Goal: Information Seeking & Learning: Learn about a topic

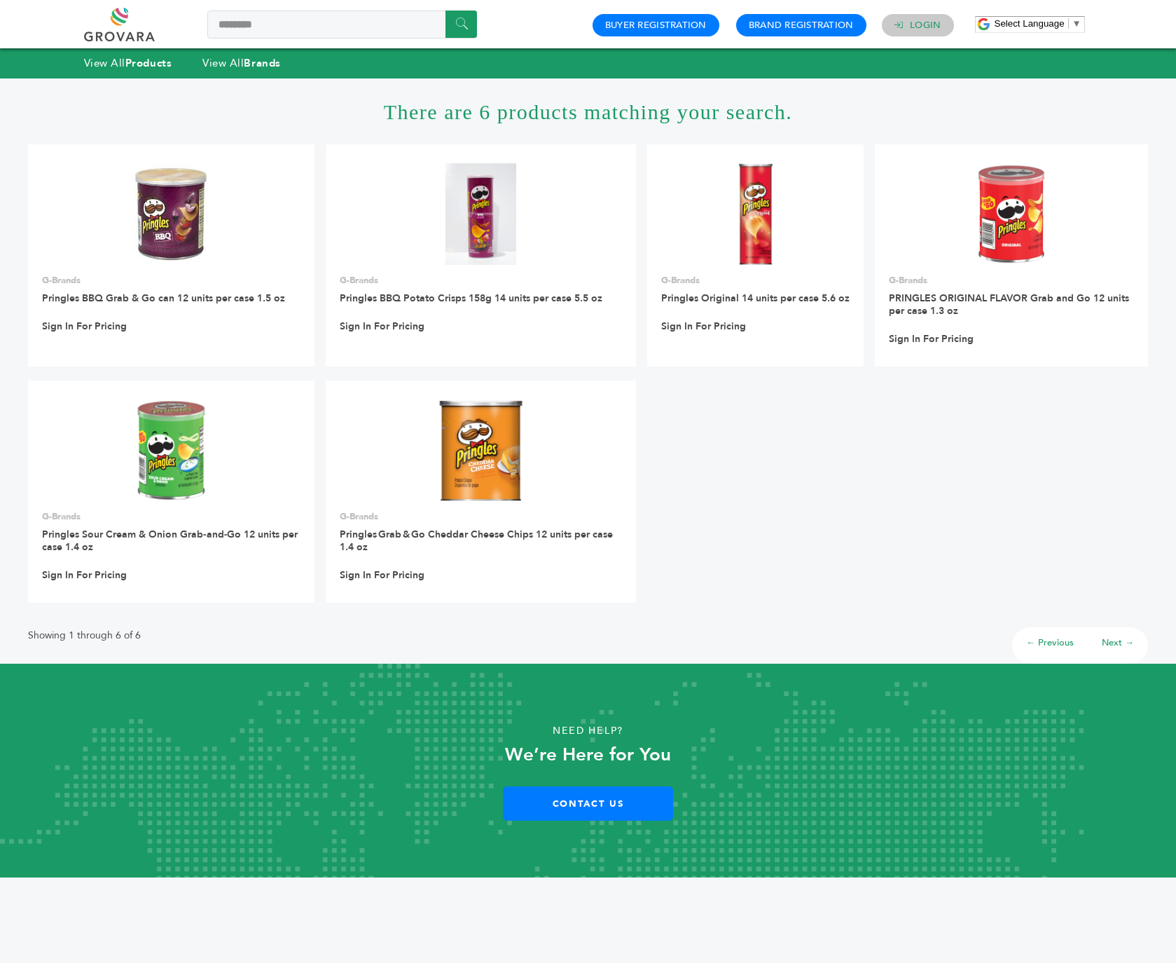
click at [909, 23] on h4 "Login" at bounding box center [918, 25] width 72 height 22
click at [926, 14] on h4 "Login" at bounding box center [918, 25] width 72 height 22
click at [923, 24] on link "Login" at bounding box center [925, 25] width 31 height 13
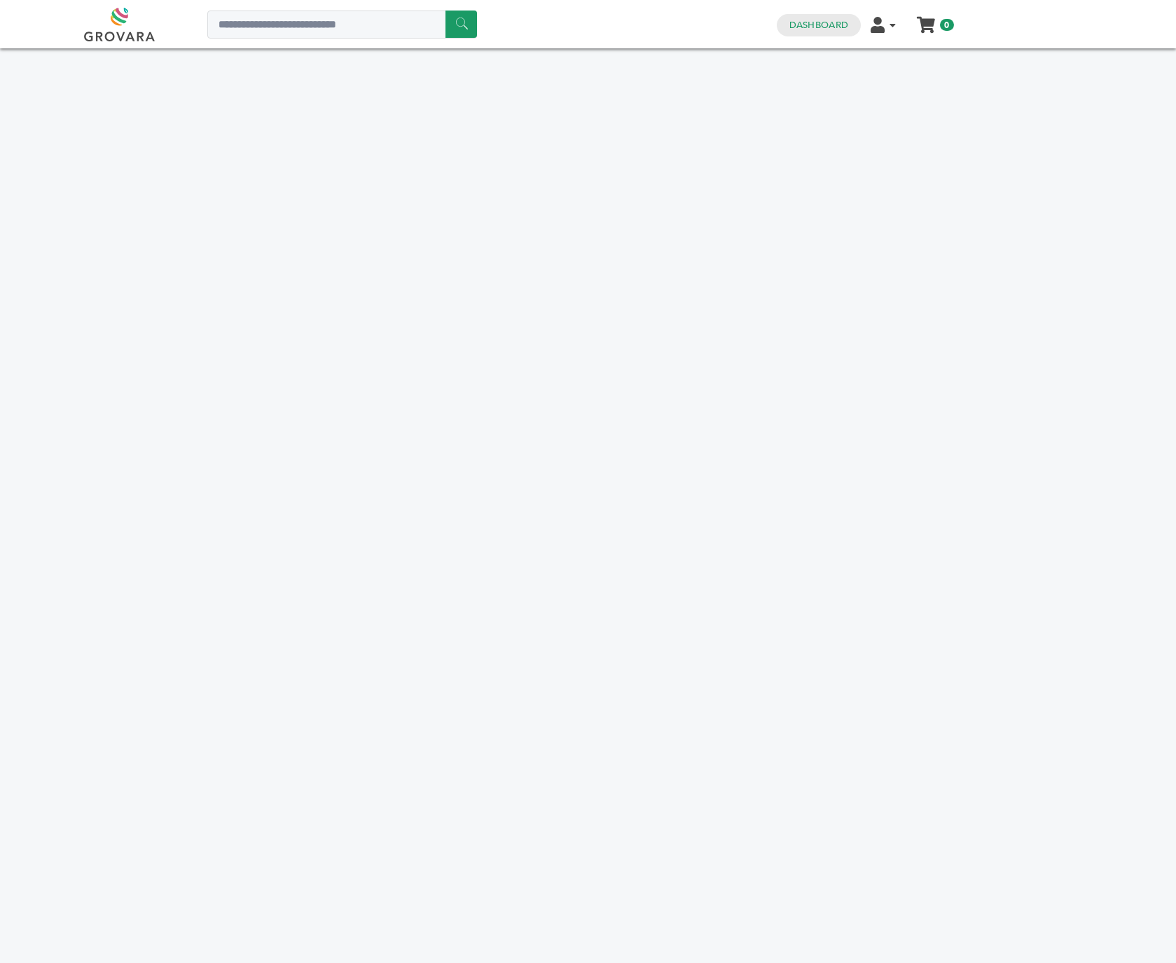
click at [546, 229] on body "****** 0 0 Dashboard Edit Account Order Management Sign Out My Cart Your cart i…" at bounding box center [588, 481] width 1176 height 963
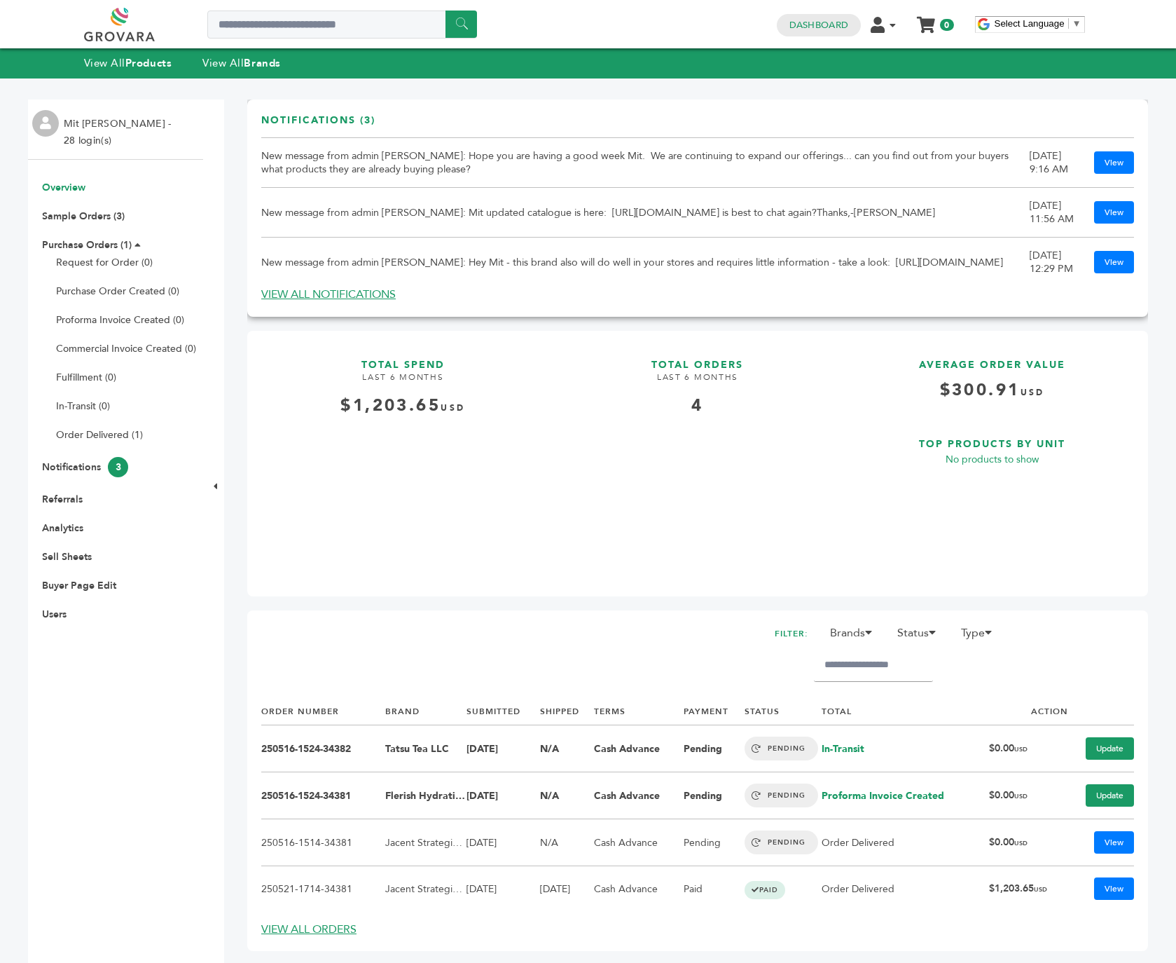
click at [895, 163] on td "New message from admin Peter Groverman: Hope you are having a good week Mit. We…" at bounding box center [645, 163] width 769 height 50
click at [771, 301] on div "Notifications (3) New message from admin Peter Groverman: Hope you are having a…" at bounding box center [697, 207] width 901 height 217
click at [88, 462] on link "Notifications 3" at bounding box center [85, 466] width 86 height 13
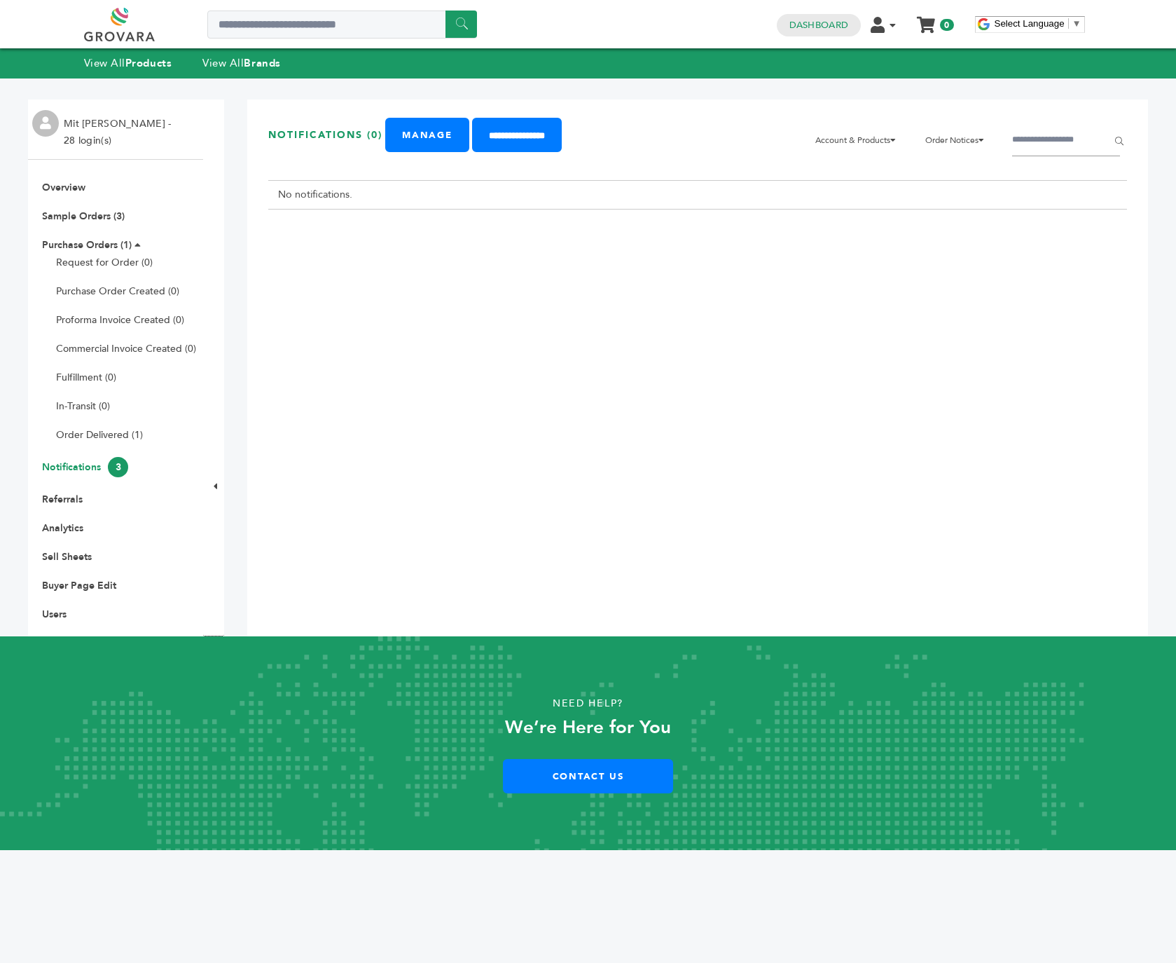
click at [492, 116] on div "**********" at bounding box center [697, 367] width 901 height 537
click at [99, 458] on li "Notifications 3" at bounding box center [115, 467] width 161 height 20
click at [94, 460] on link "Notifications 3" at bounding box center [85, 466] width 86 height 13
click at [394, 375] on div "**********" at bounding box center [697, 367] width 901 height 537
click at [685, 45] on button "✖" at bounding box center [686, 42] width 32 height 29
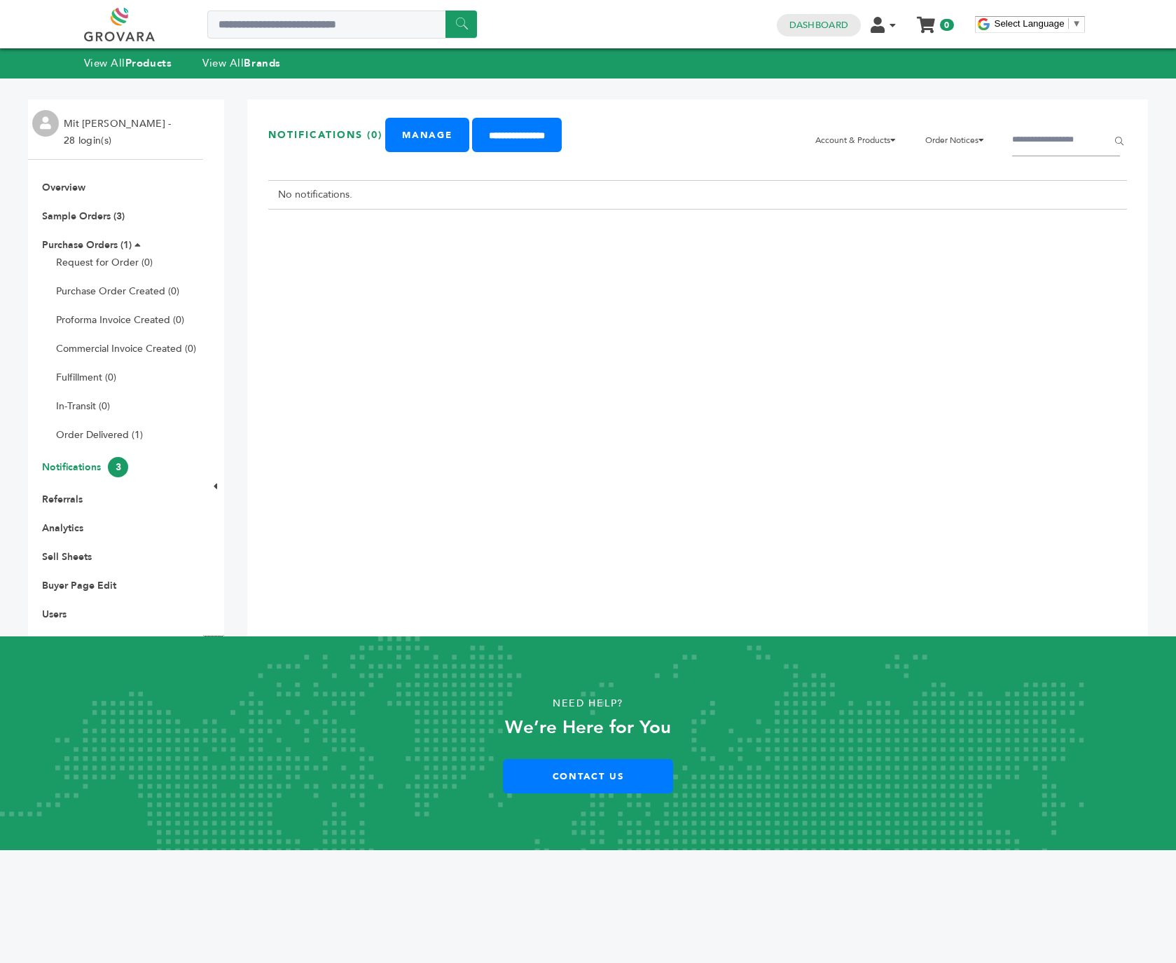
click at [579, 288] on div "**********" at bounding box center [697, 367] width 901 height 537
click at [92, 432] on link "Order Delivered (1)" at bounding box center [99, 434] width 87 height 13
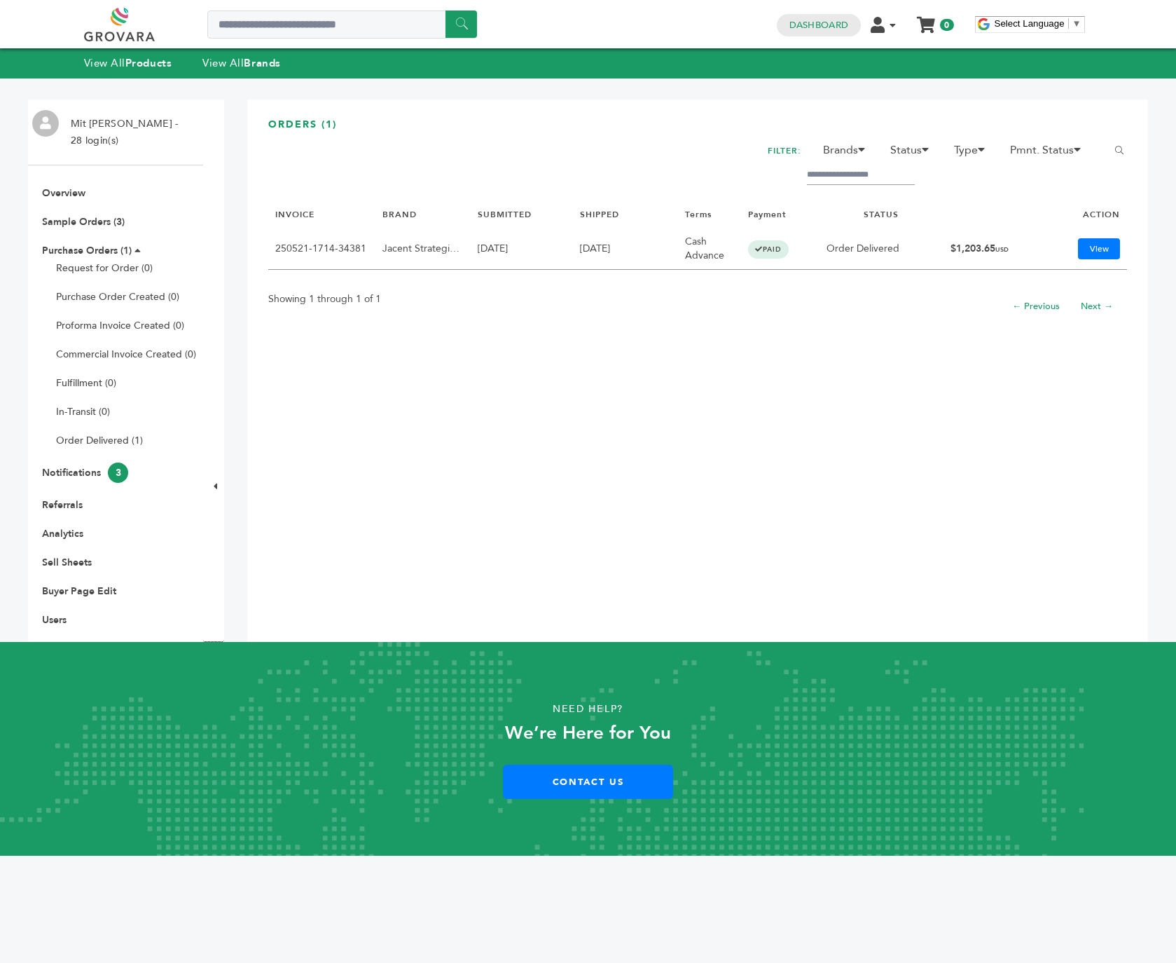
click at [528, 242] on td "5/21/25" at bounding box center [522, 249] width 102 height 42
click at [54, 514] on ul "Overview Sample Orders (3) Purchase Orders (1) Request for Order (0) Purchase O…" at bounding box center [115, 406] width 175 height 440
click at [81, 502] on link "Referrals" at bounding box center [62, 504] width 41 height 13
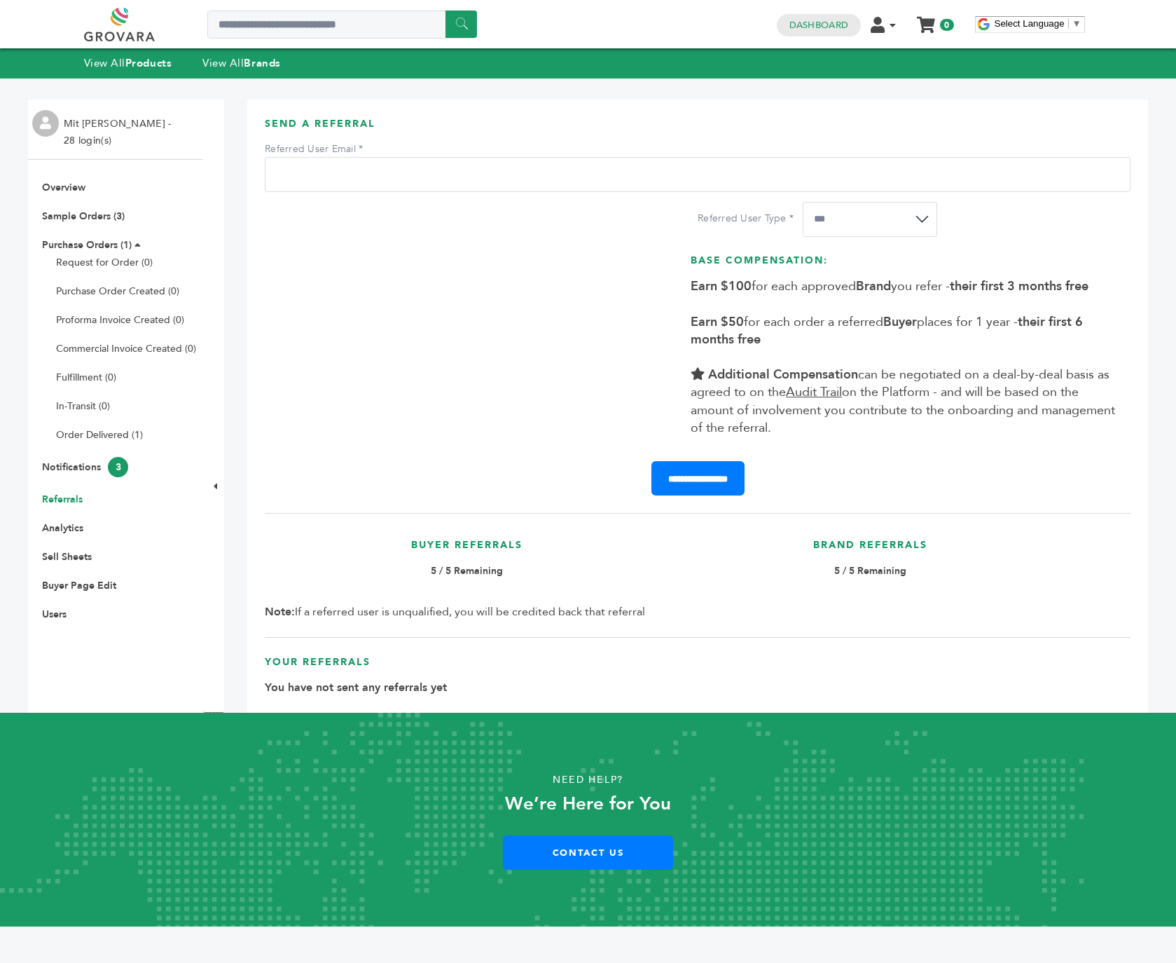
click at [118, 37] on link at bounding box center [135, 25] width 102 height 34
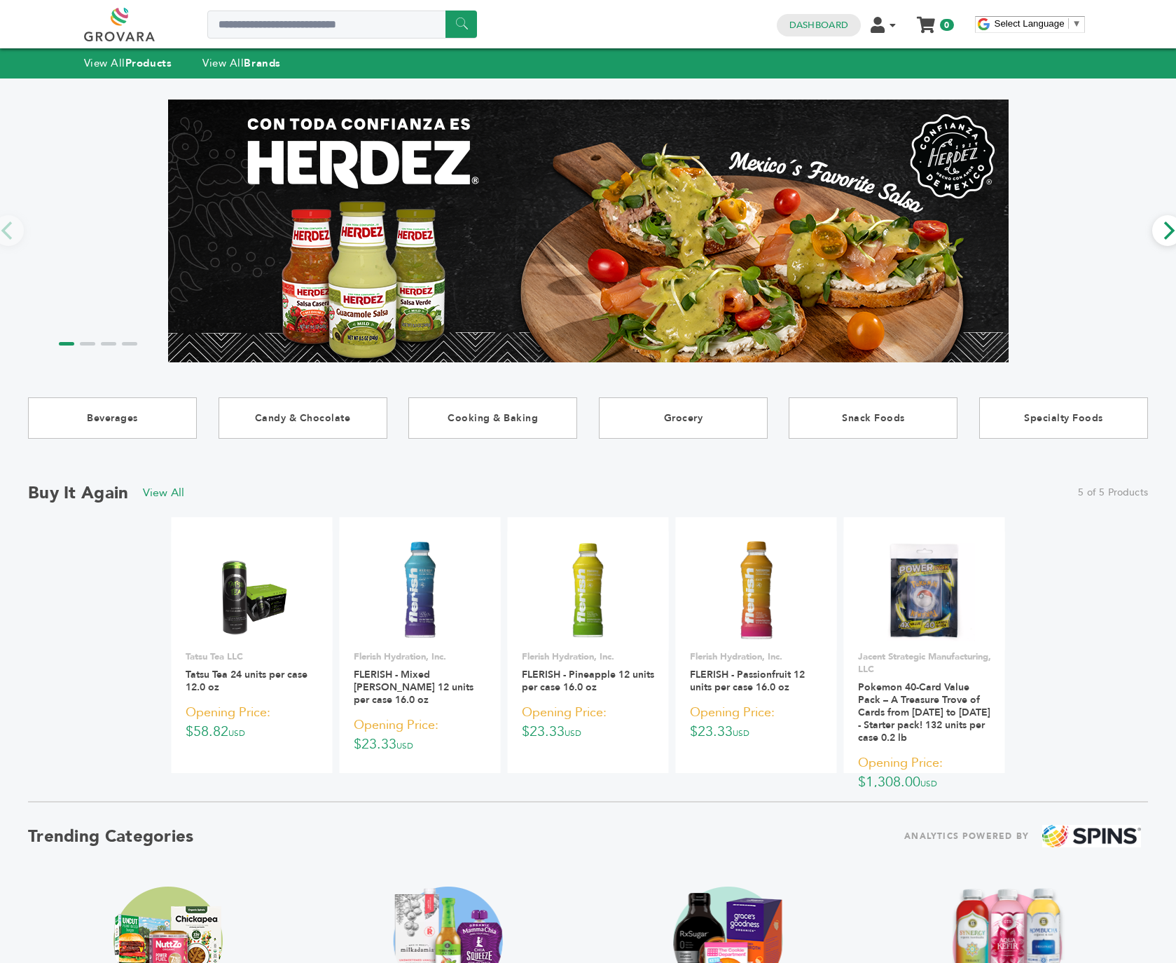
click at [1121, 256] on div at bounding box center [588, 230] width 1120 height 263
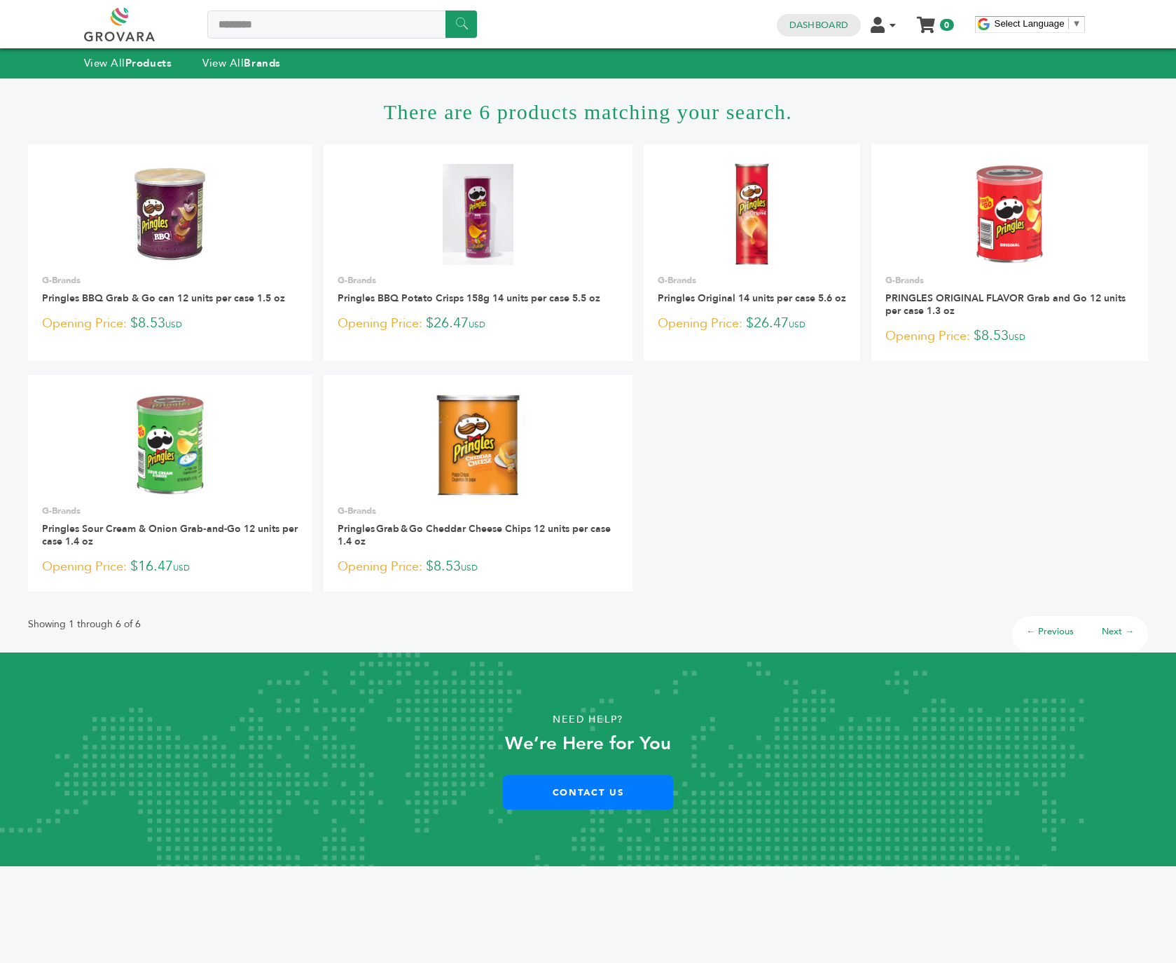
click at [741, 436] on ul "**********" at bounding box center [588, 374] width 1120 height 461
click at [772, 297] on link "Pringles Original 14 units per case 5.6 oz" at bounding box center [752, 297] width 188 height 13
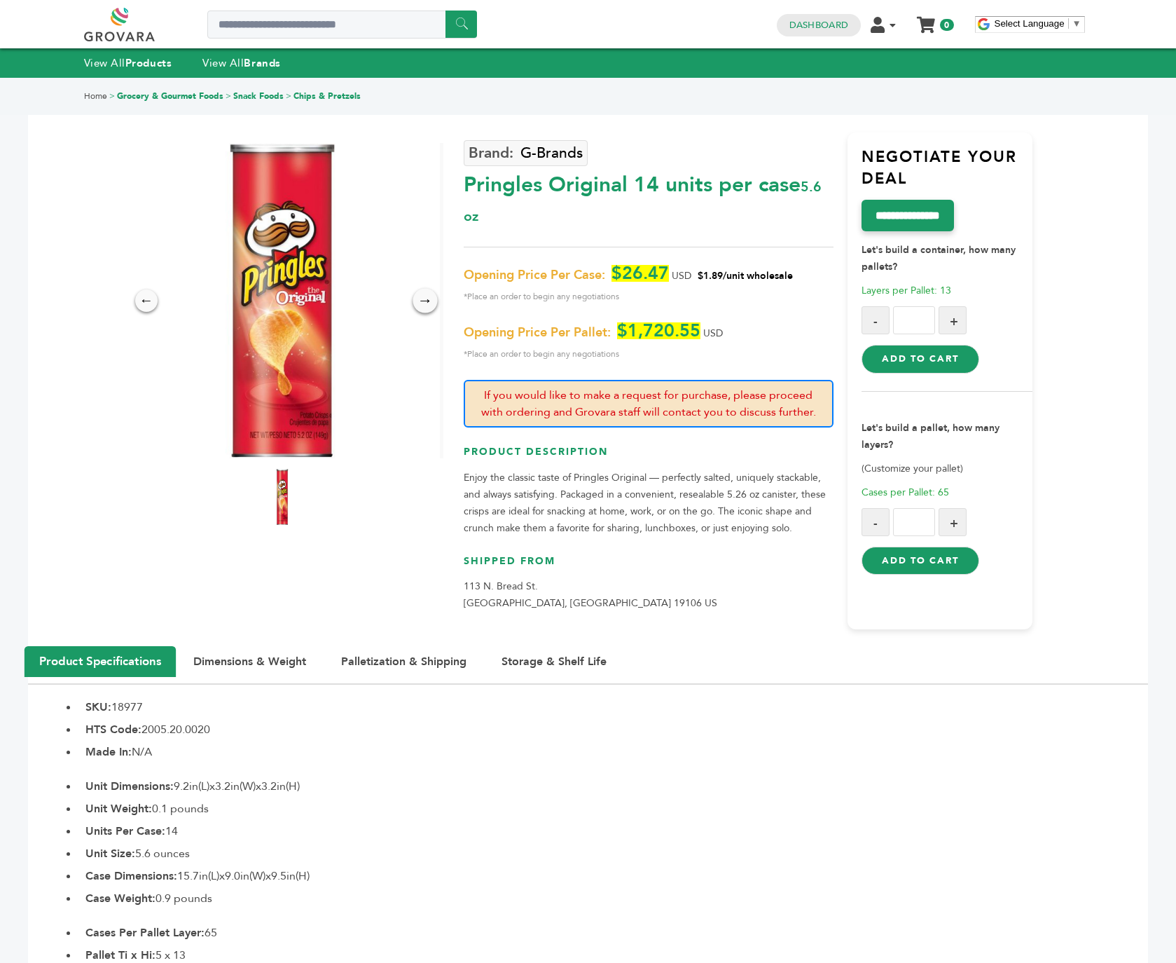
click at [418, 293] on div "→" at bounding box center [425, 300] width 25 height 25
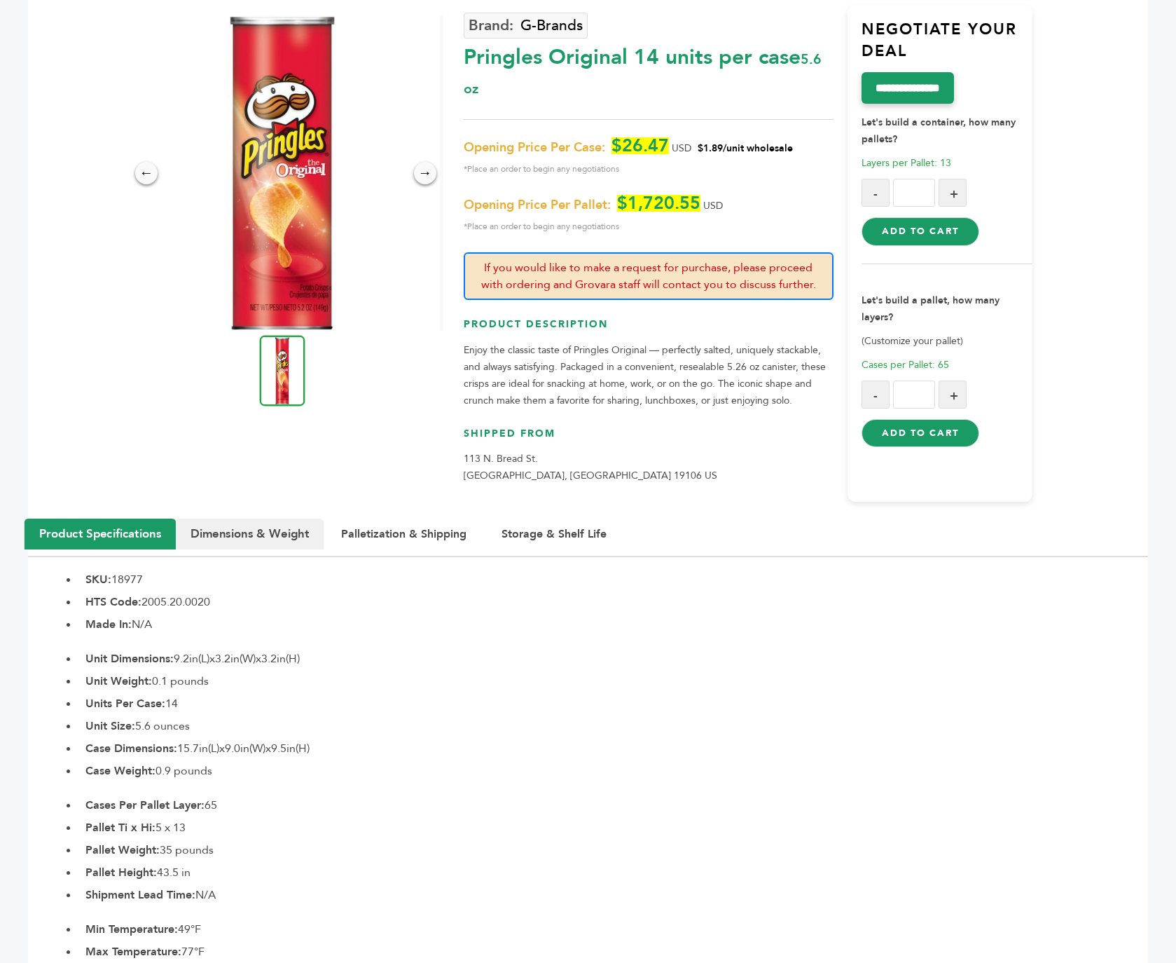
scroll to position [128, 0]
click at [577, 521] on button "Storage & Shelf Life" at bounding box center [554, 533] width 140 height 31
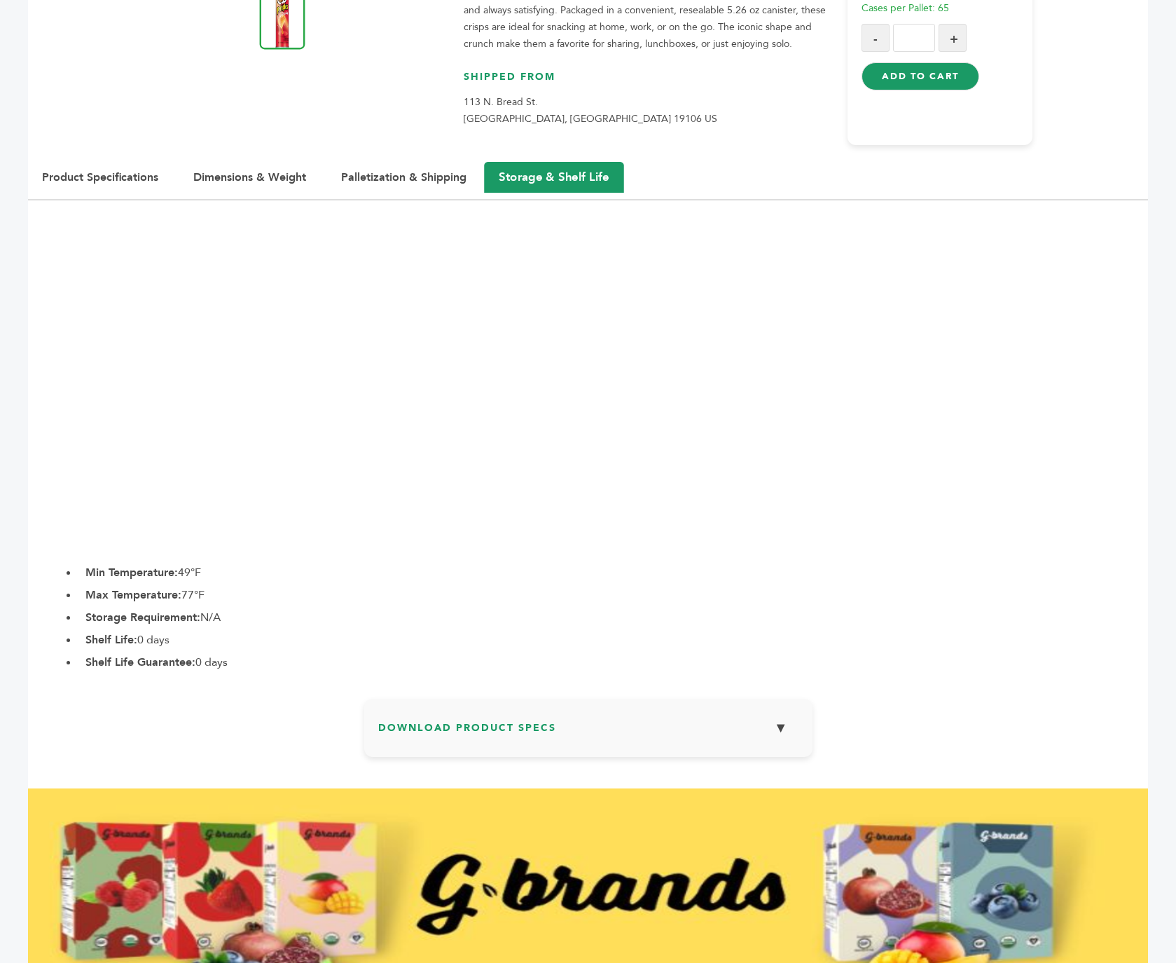
scroll to position [628, 0]
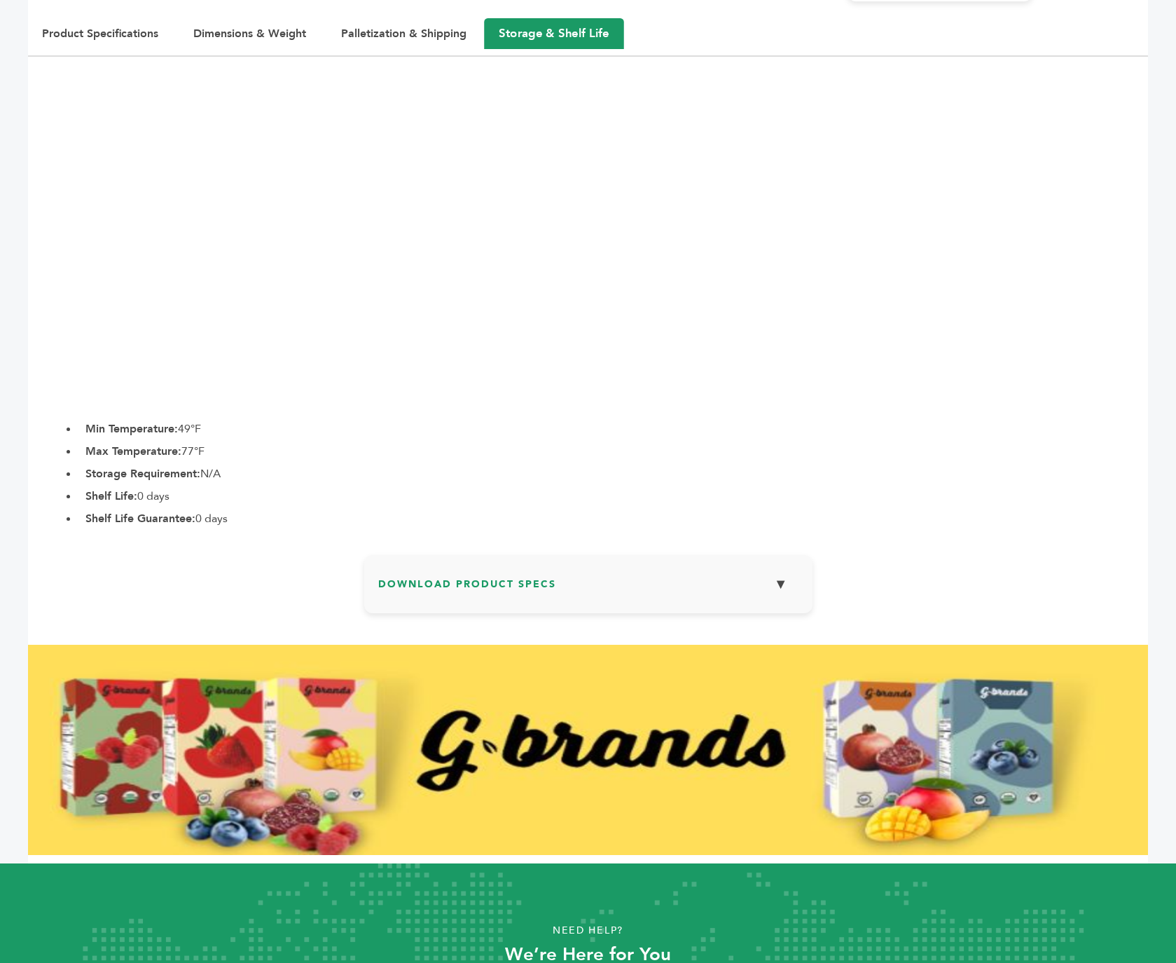
click at [479, 521] on li "Shelf Life Guarantee: 0 days" at bounding box center [613, 518] width 1070 height 17
click at [486, 586] on h3 "Download Product Specs ▼" at bounding box center [588, 589] width 420 height 41
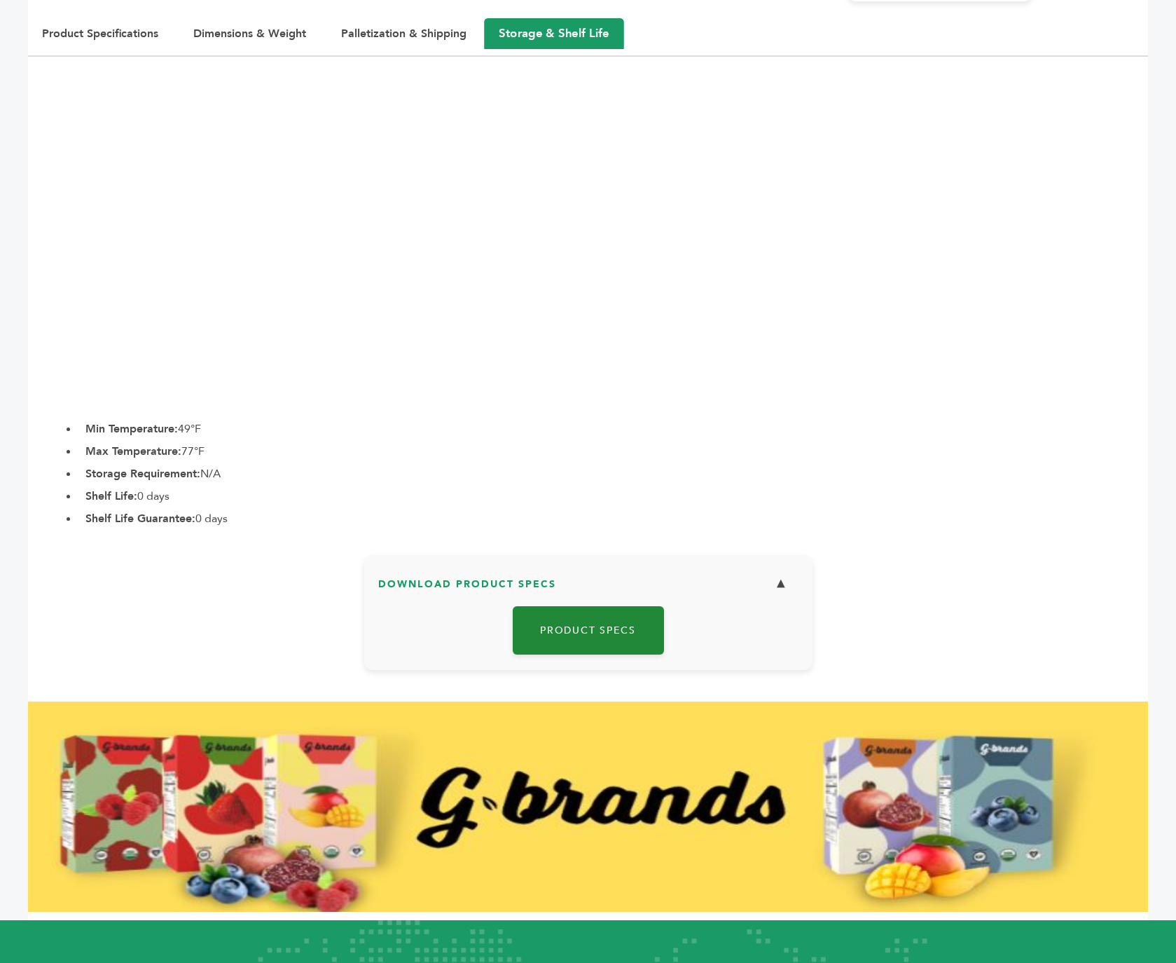
click at [590, 620] on link "Product Specs" at bounding box center [588, 630] width 151 height 48
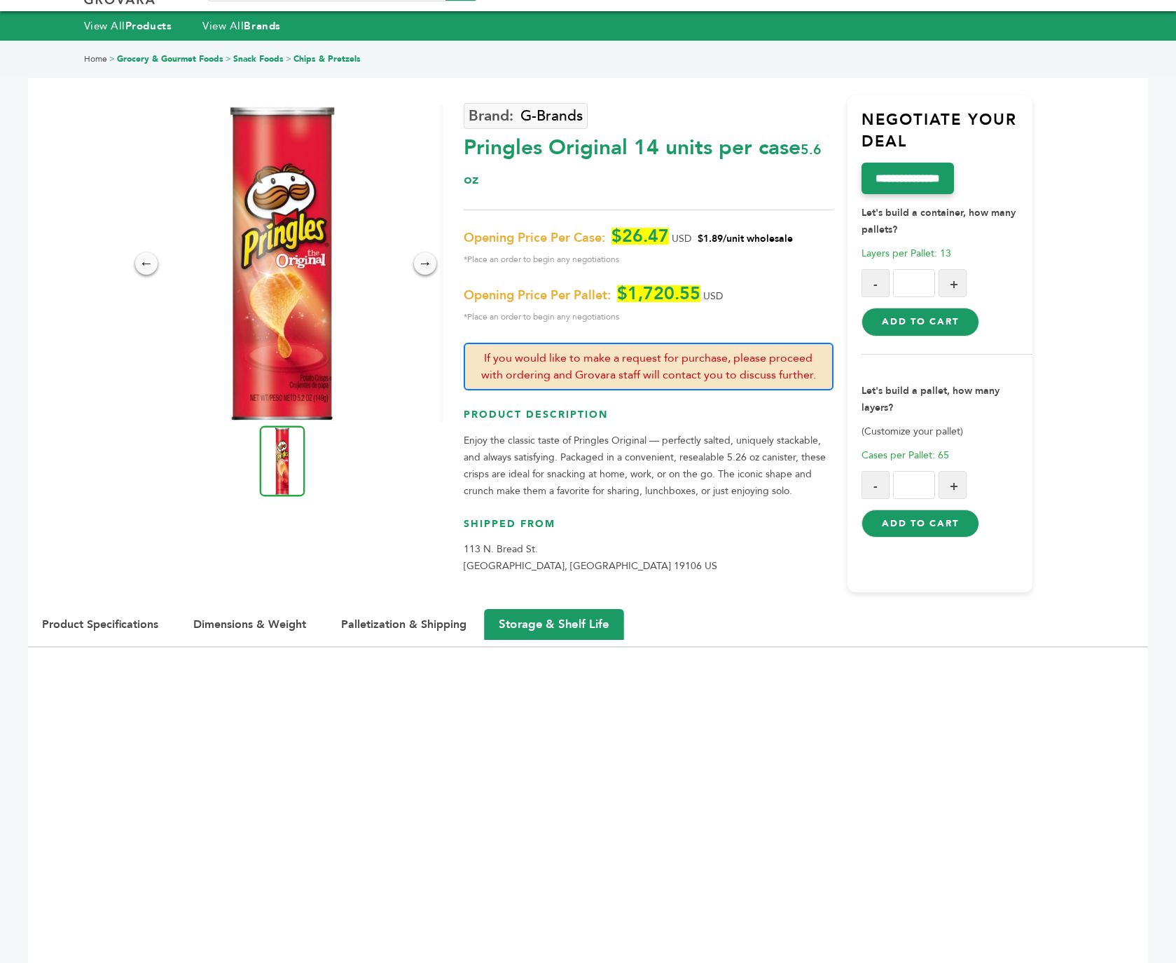
scroll to position [0, 0]
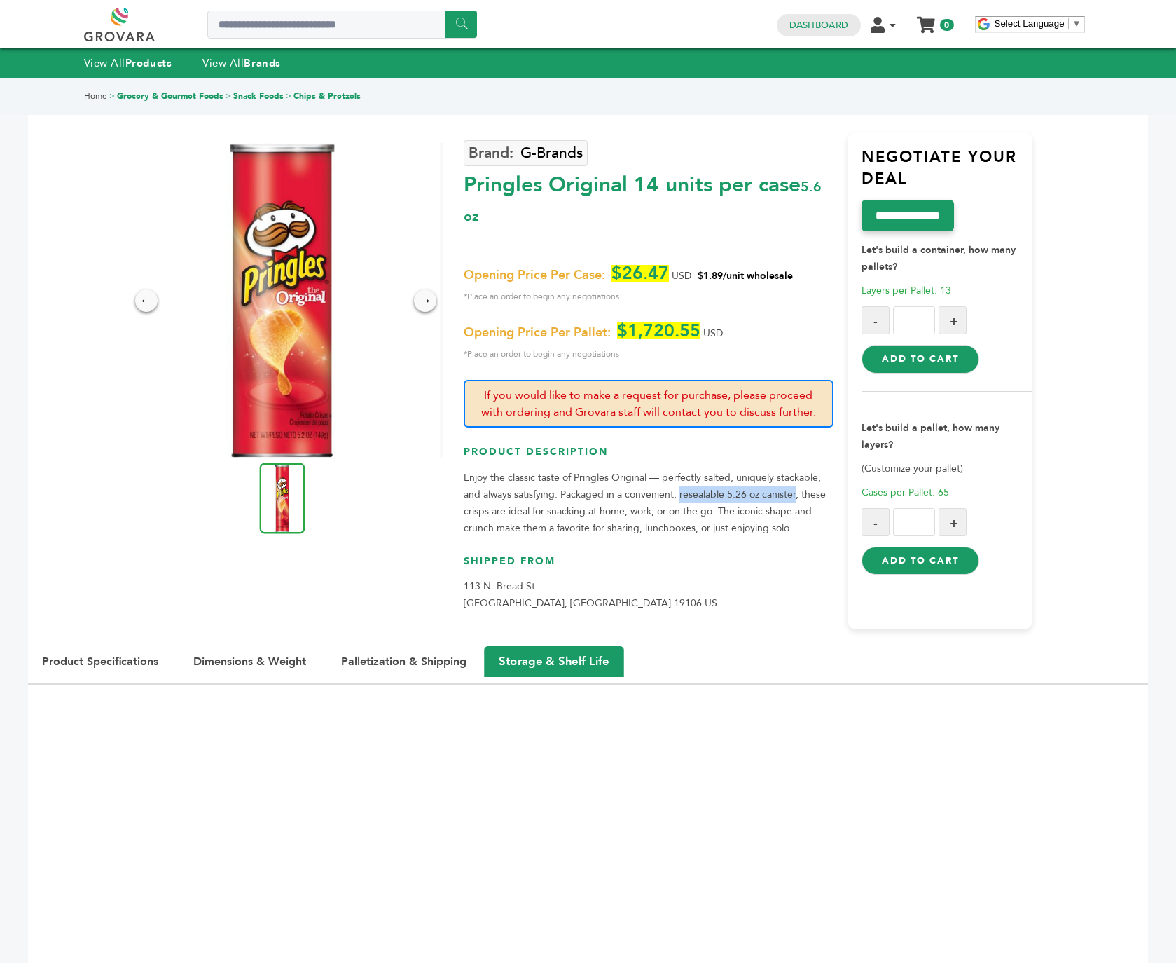
drag, startPoint x: 795, startPoint y: 496, endPoint x: 677, endPoint y: 495, distance: 118.4
click at [678, 495] on p "Enjoy the classic taste of Pringles Original — perfectly salted, uniquely stack…" at bounding box center [649, 502] width 370 height 67
copy p "resealable 5.26 oz canister"
click at [704, 572] on h3 "Shipped From" at bounding box center [649, 566] width 370 height 25
click at [178, 62] on div "View All Products View All Brands" at bounding box center [196, 62] width 225 height 15
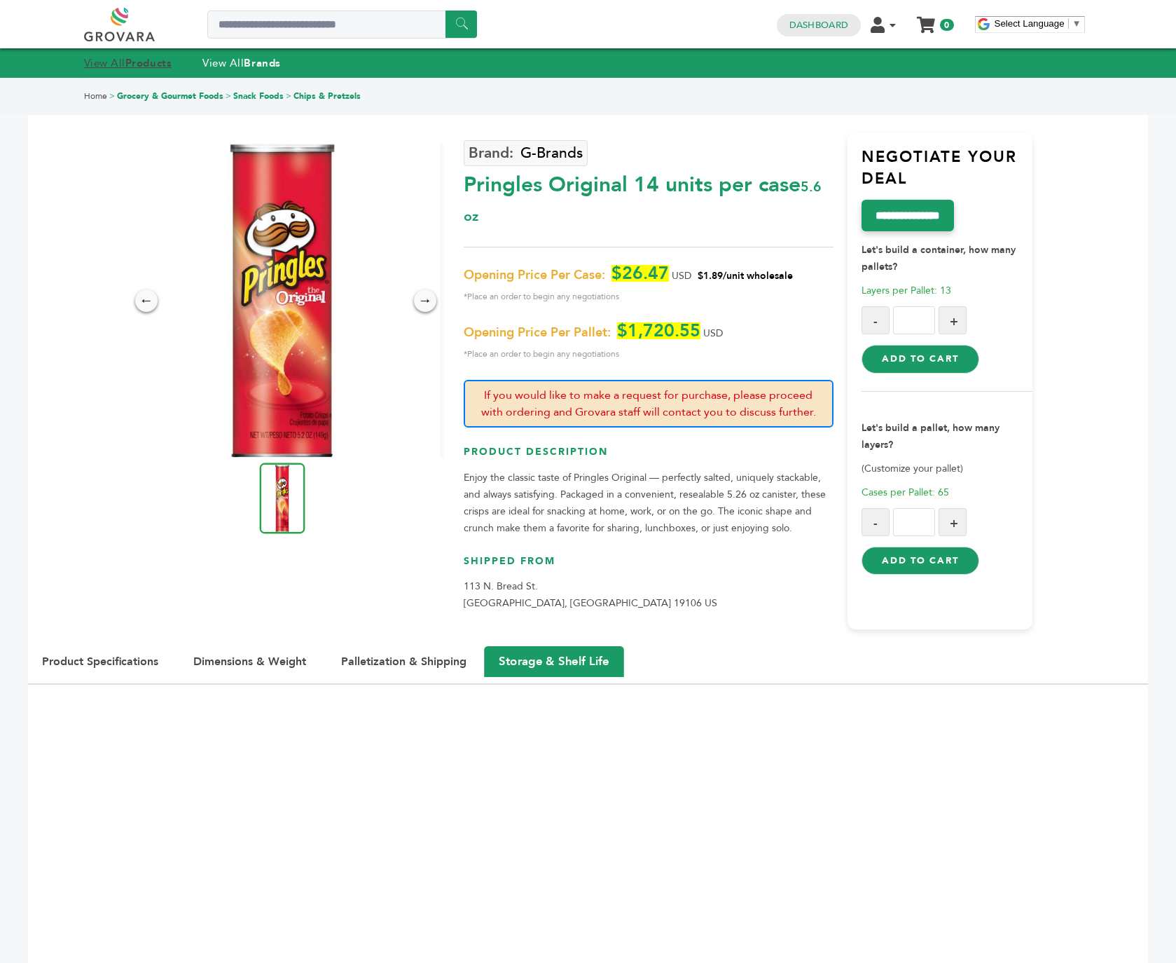
click at [169, 62] on strong "Products" at bounding box center [148, 63] width 46 height 14
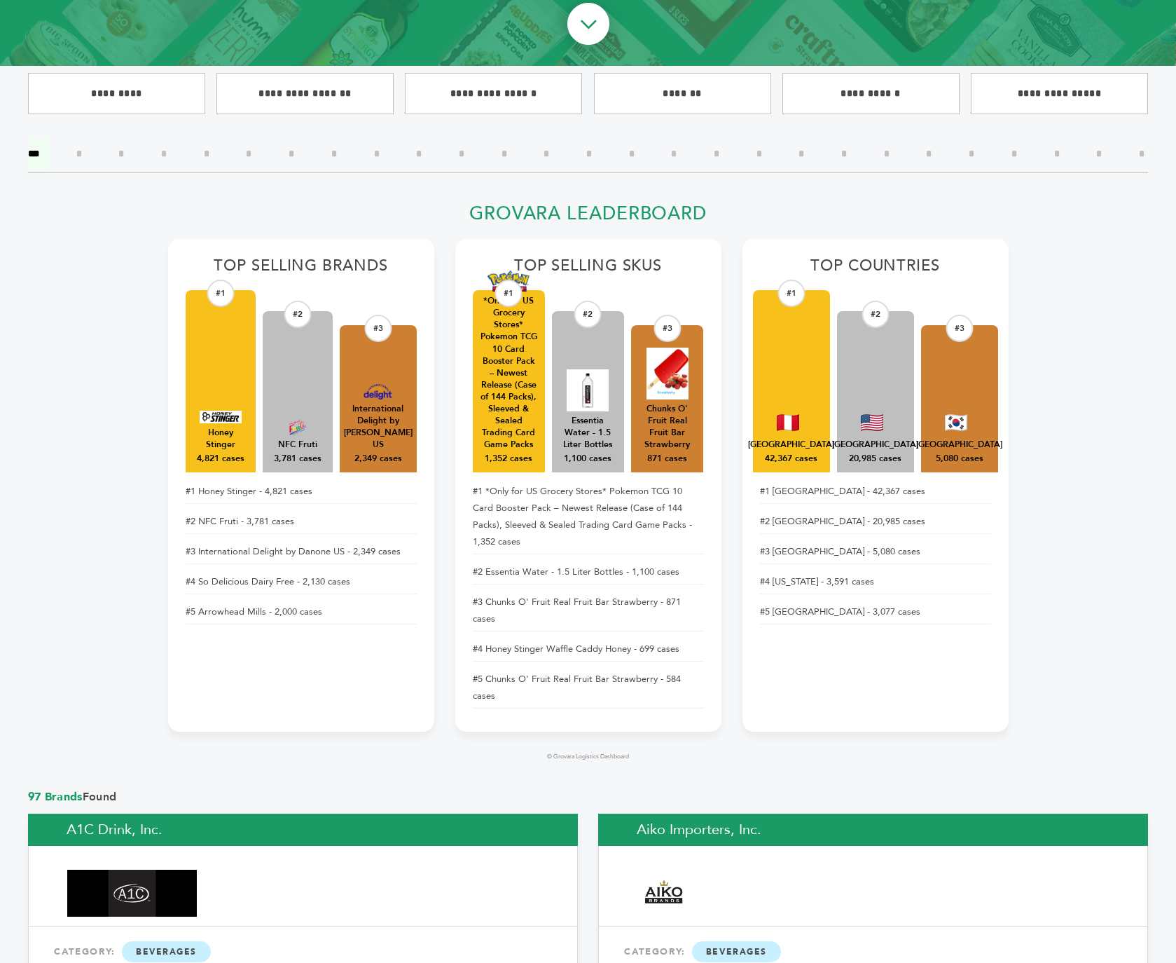
scroll to position [579, 0]
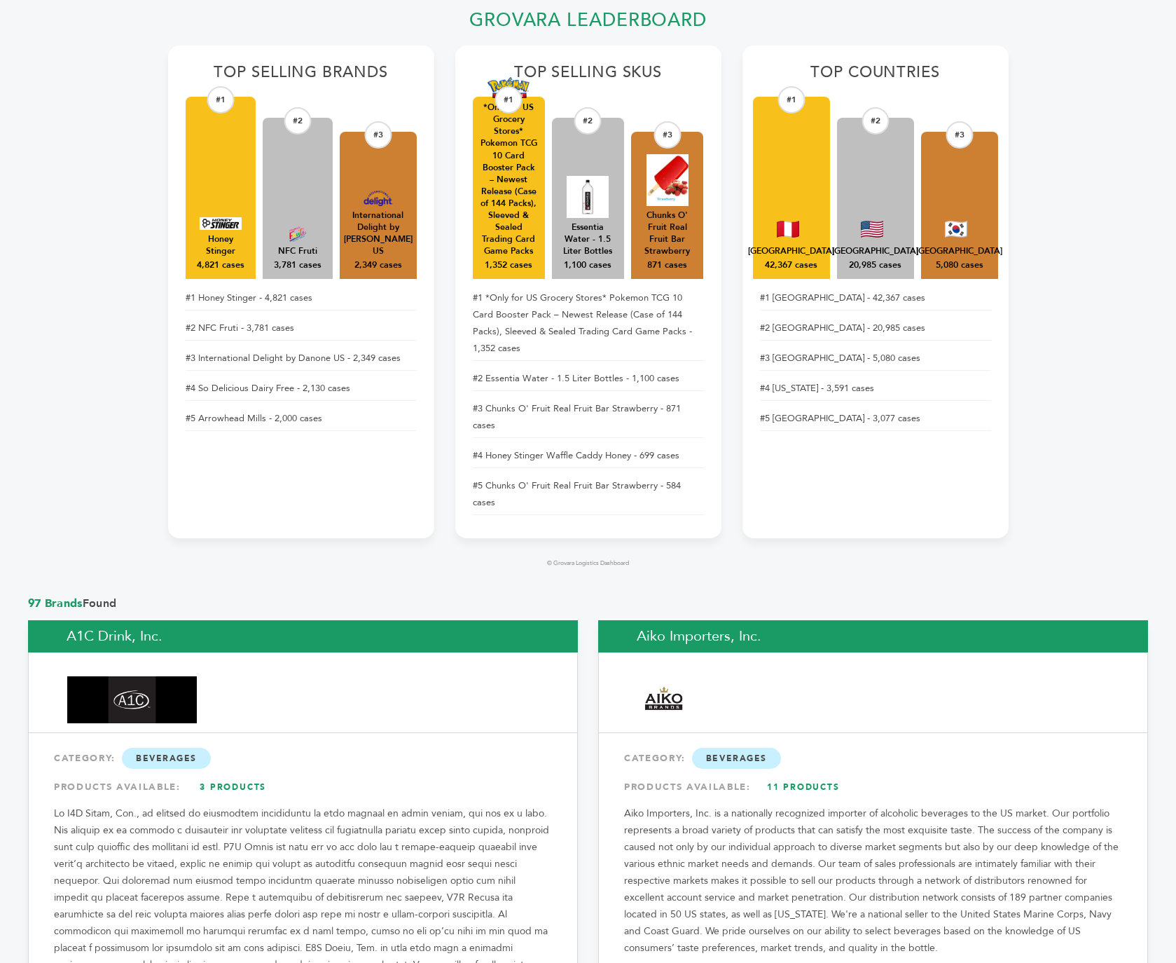
scroll to position [537, 0]
